Goal: Find specific page/section: Find specific page/section

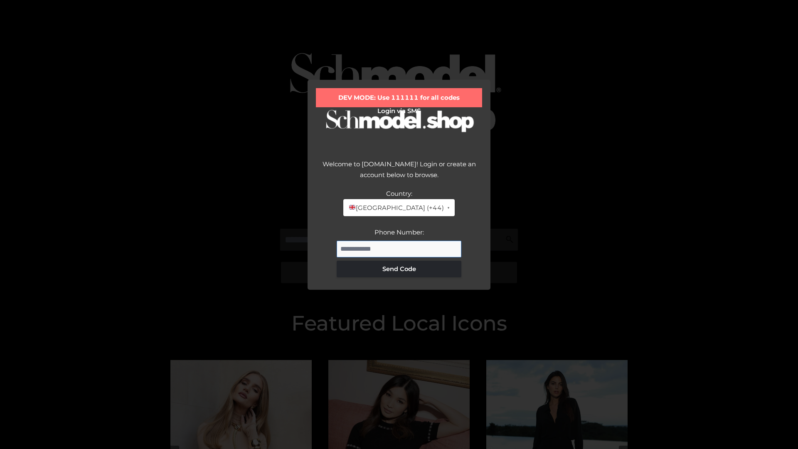
click at [399, 249] on input "Phone Number:" at bounding box center [399, 249] width 125 height 17
type input "**********"
click at [399, 269] on button "Send Code" at bounding box center [399, 269] width 125 height 17
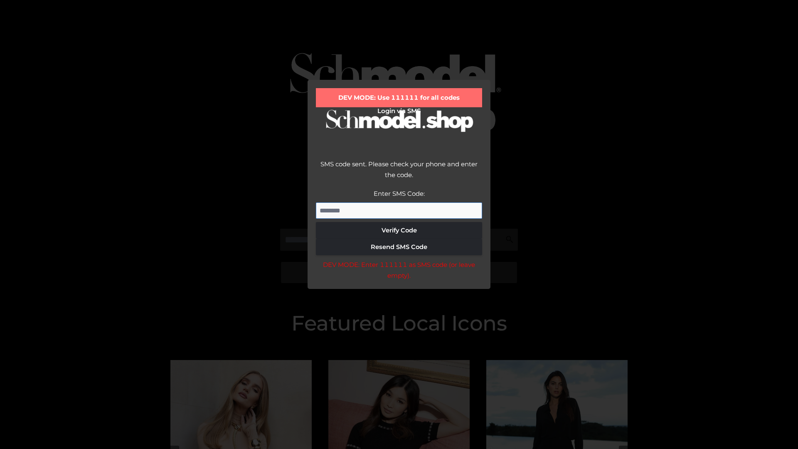
click at [399, 210] on input "Enter SMS Code:" at bounding box center [399, 210] width 166 height 17
type input "******"
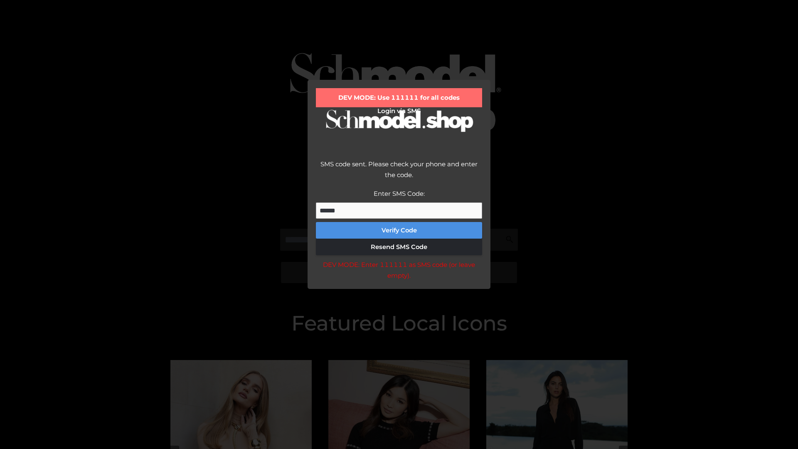
click at [399, 230] on button "Verify Code" at bounding box center [399, 230] width 166 height 17
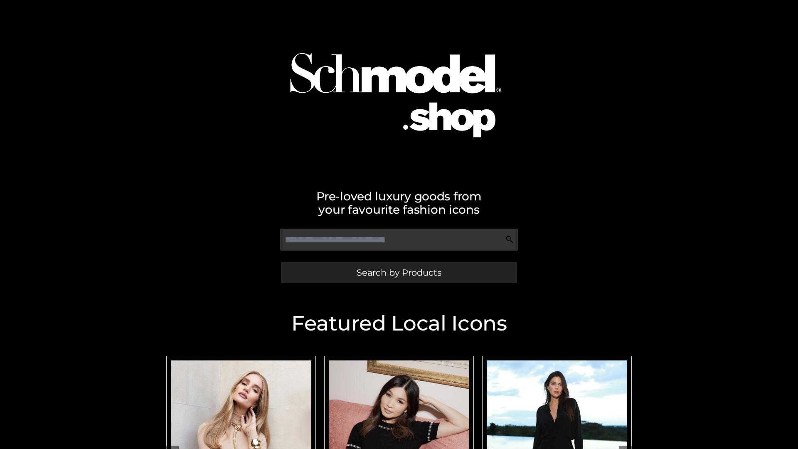
click at [399, 272] on span "Search by Products" at bounding box center [399, 272] width 85 height 9
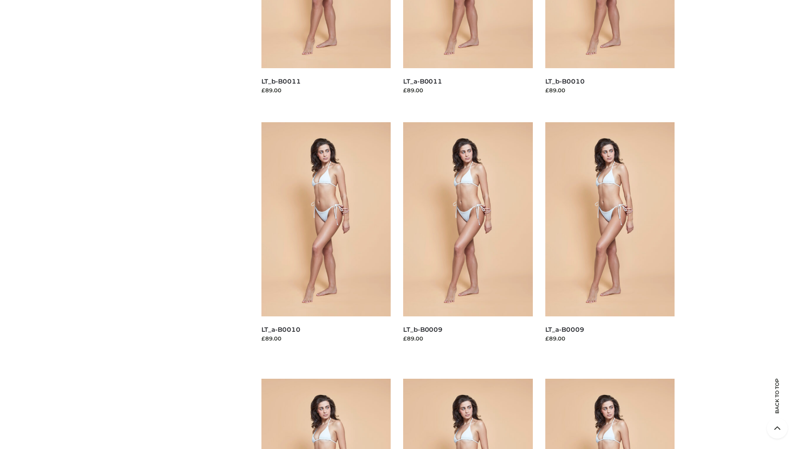
scroll to position [2191, 0]
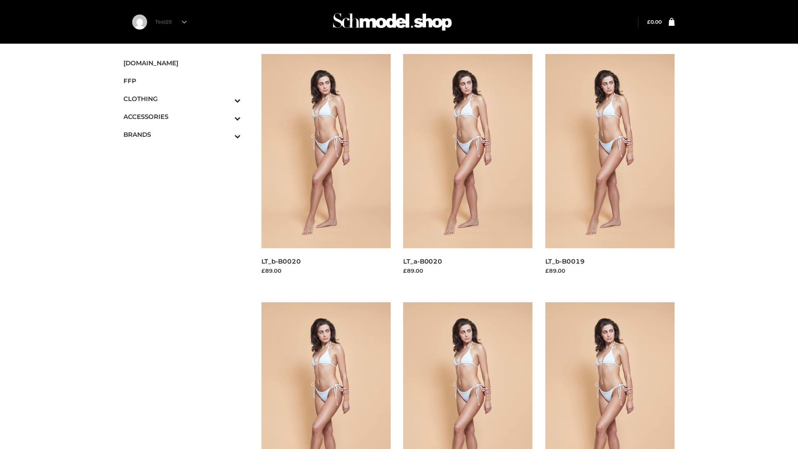
scroll to position [677, 0]
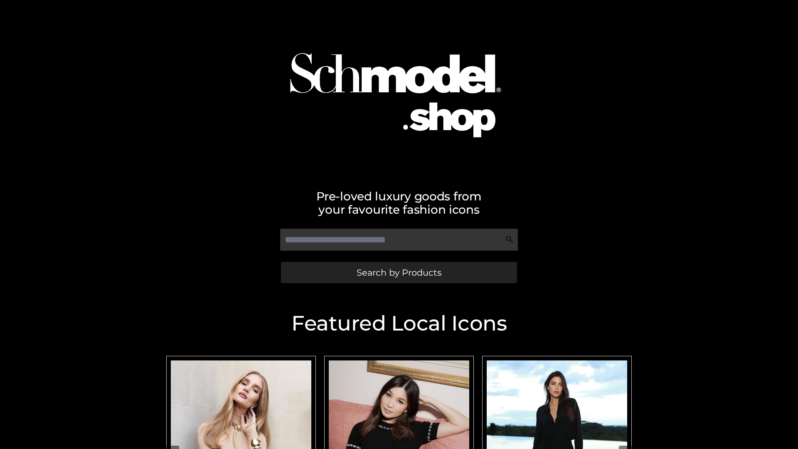
click at [399, 272] on span "Search by Products" at bounding box center [399, 272] width 85 height 9
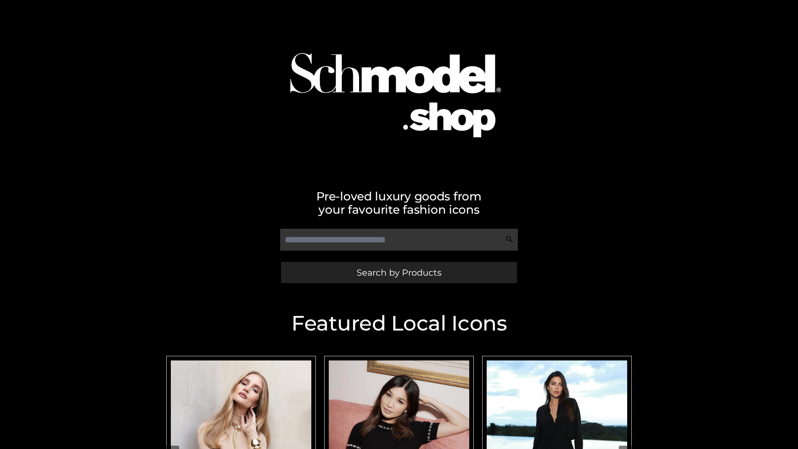
click at [399, 272] on span "Search by Products" at bounding box center [399, 272] width 85 height 9
